Goal: Information Seeking & Learning: Learn about a topic

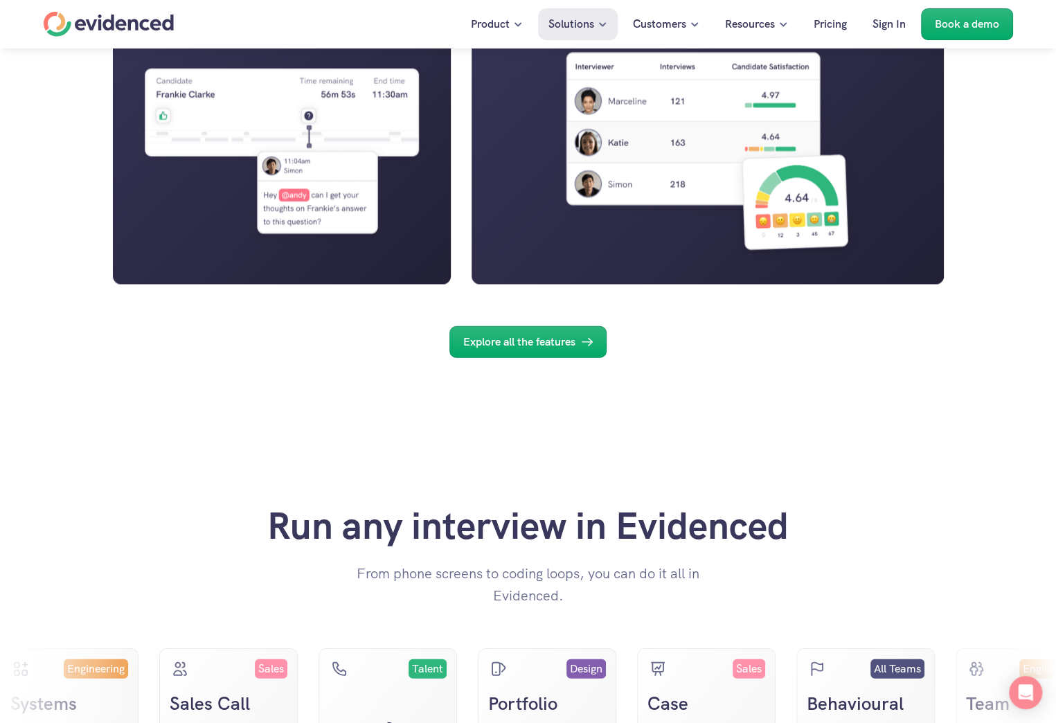
scroll to position [2148, 0]
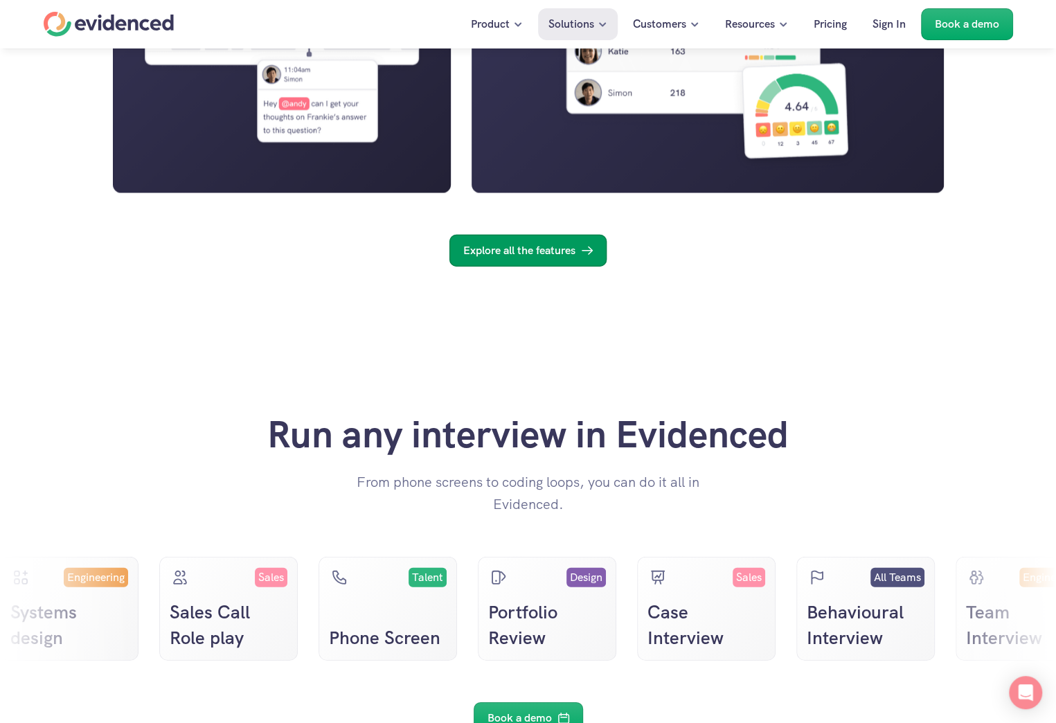
click at [567, 260] on p "Explore all the features" at bounding box center [519, 251] width 112 height 18
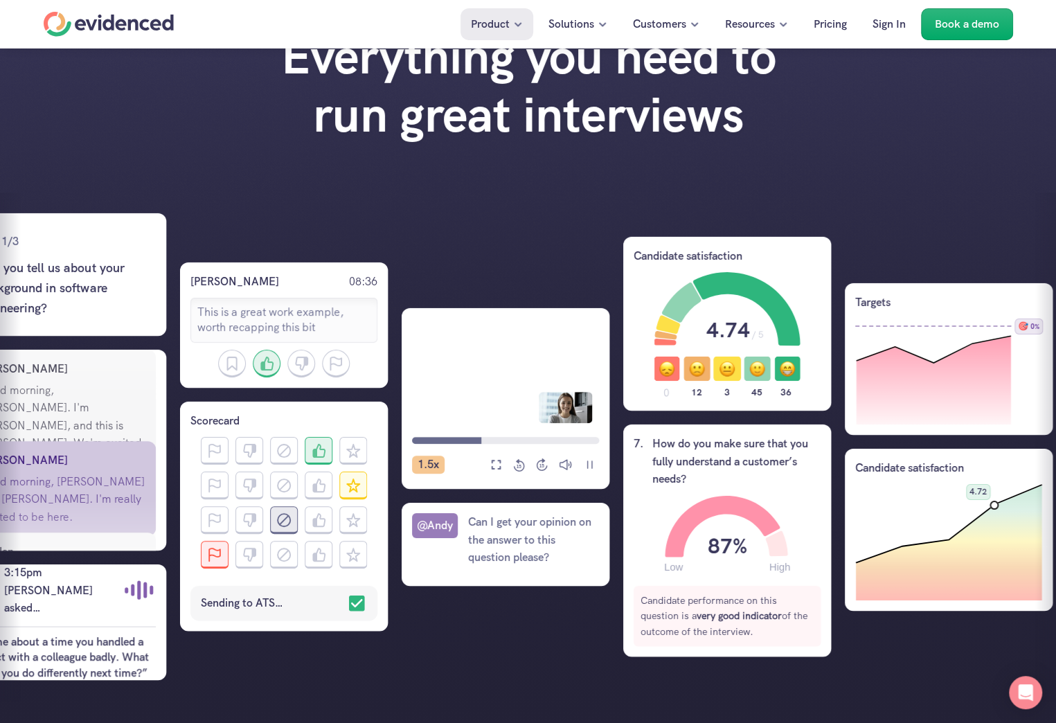
scroll to position [0, 301]
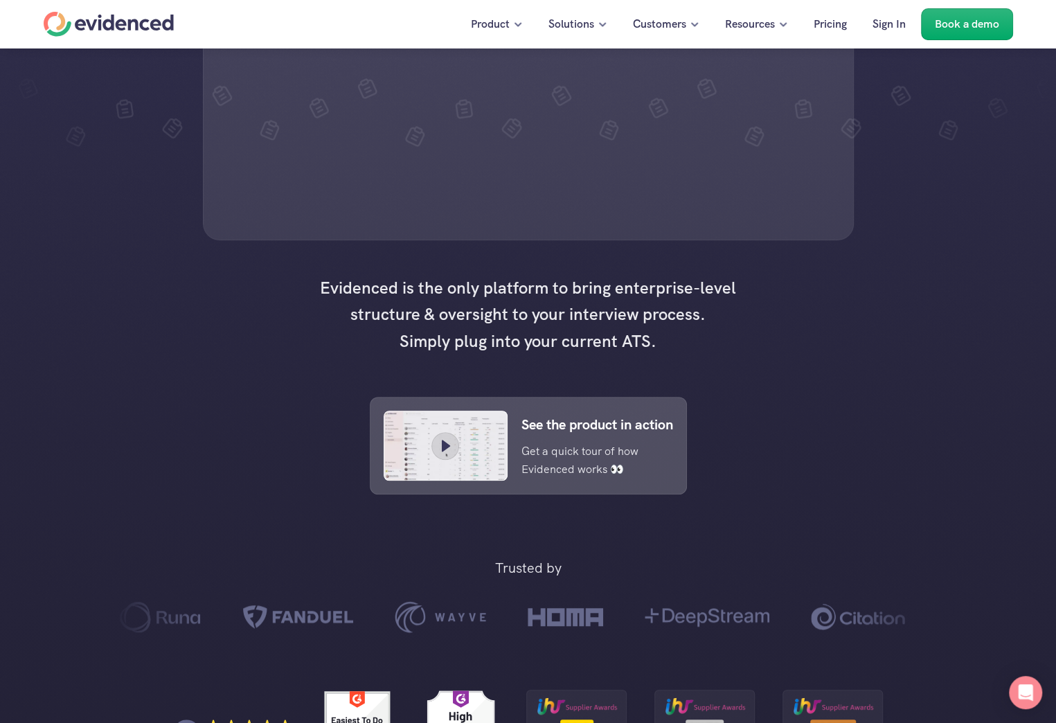
scroll to position [346, 0]
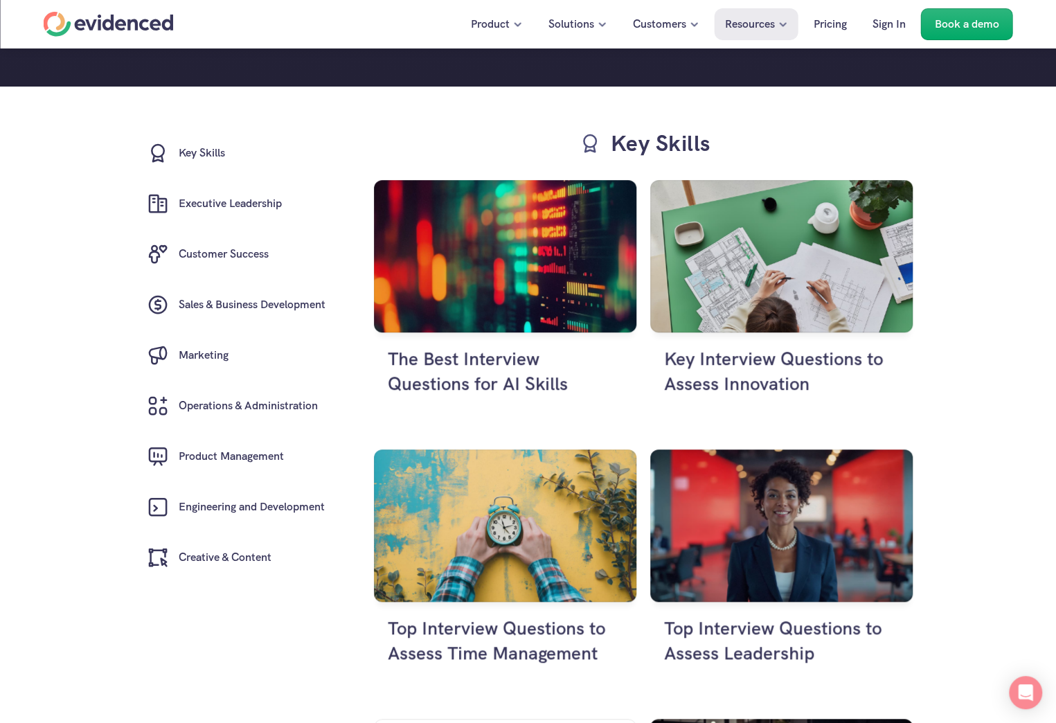
scroll to position [277, 0]
